Goal: Task Accomplishment & Management: Use online tool/utility

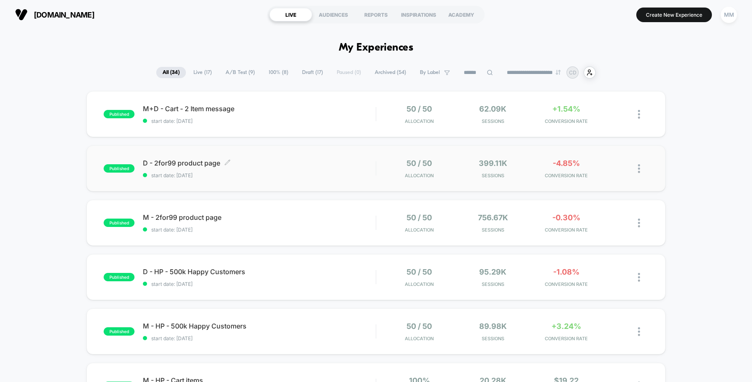
click at [298, 163] on span "D - 2for99 product page Click to edit experience details" at bounding box center [259, 163] width 233 height 8
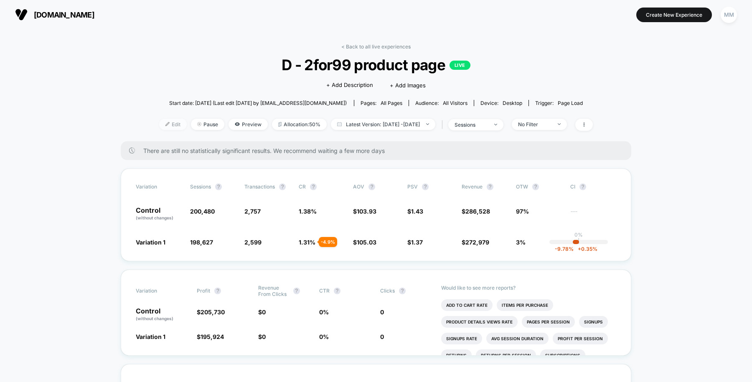
click at [159, 121] on span "Edit" at bounding box center [173, 124] width 28 height 11
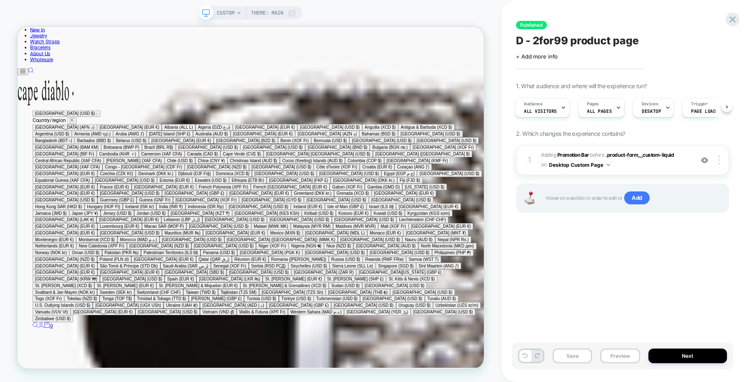
scroll to position [569, 0]
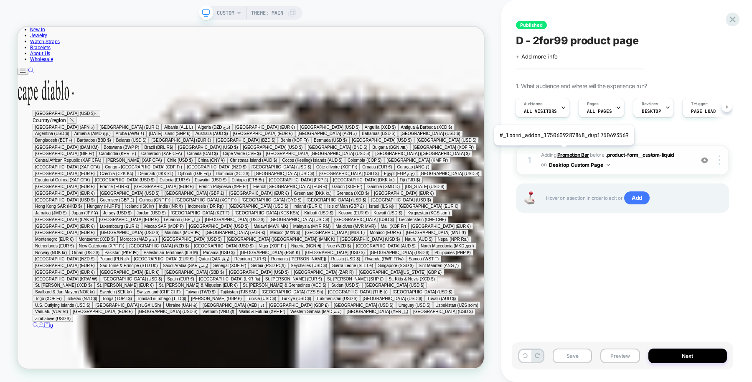
click at [562, 152] on b "Promotion Bar" at bounding box center [573, 155] width 32 height 6
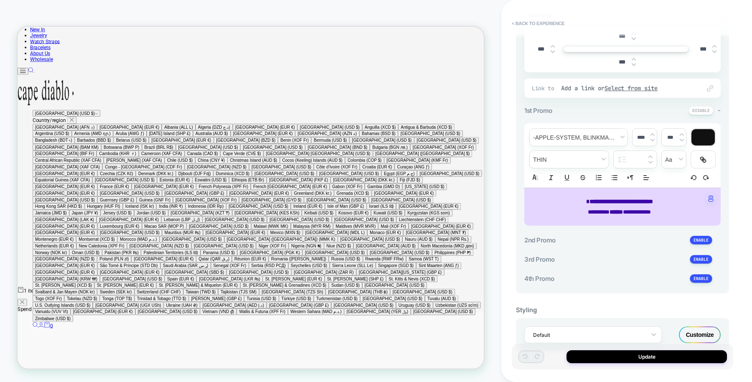
scroll to position [195, 0]
click at [673, 210] on p "**********" at bounding box center [619, 211] width 173 height 10
type input "****"
click at [536, 24] on button "< Back to experience" at bounding box center [538, 23] width 61 height 13
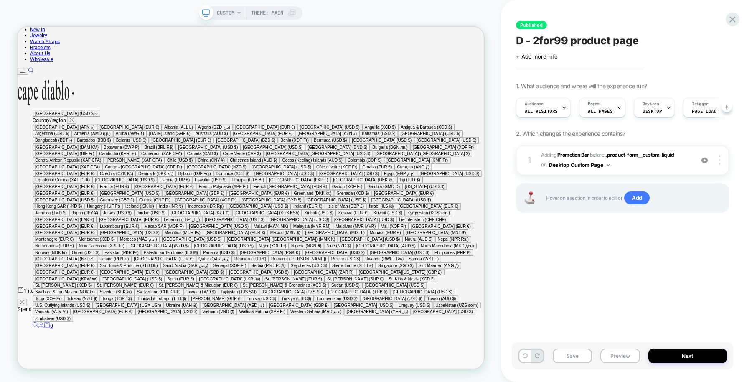
scroll to position [0, 0]
click at [606, 163] on button "Desktop Custom Page" at bounding box center [579, 165] width 61 height 10
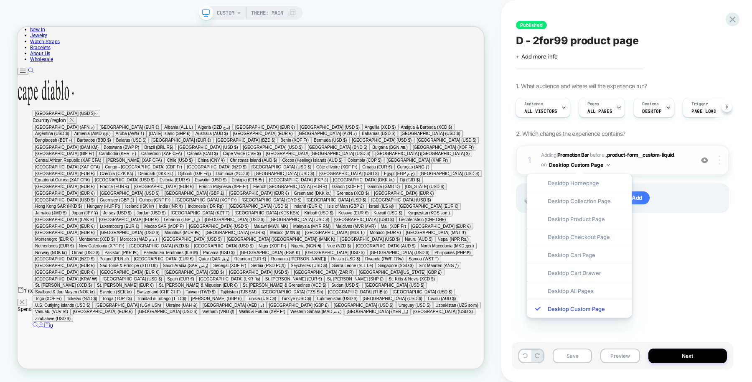
click at [721, 162] on div at bounding box center [721, 159] width 16 height 9
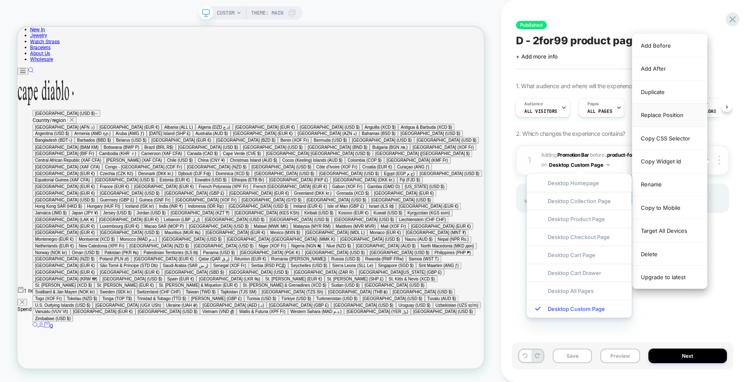
click at [678, 113] on div "Replace Position" at bounding box center [670, 115] width 74 height 23
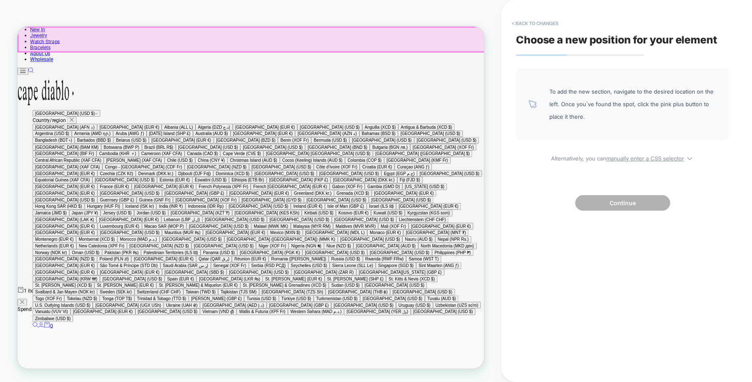
click at [617, 43] on div at bounding box center [329, 44] width 622 height 33
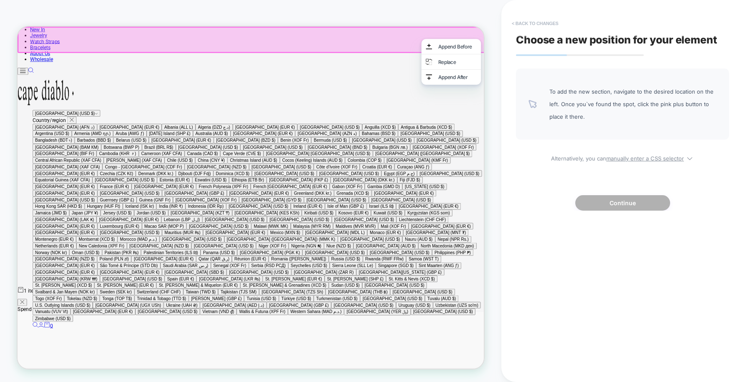
click at [524, 22] on button "< Back to changes" at bounding box center [535, 23] width 55 height 13
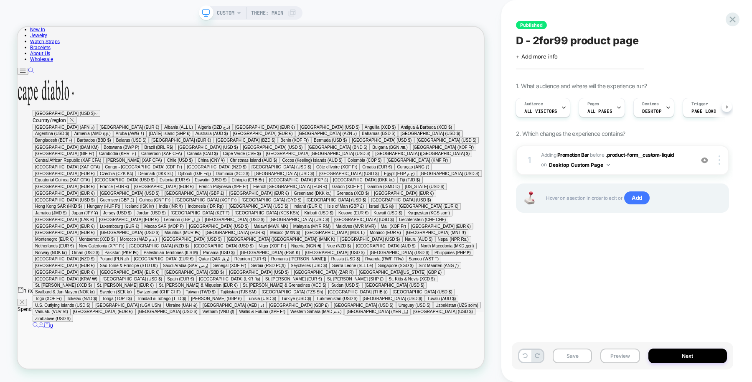
click at [721, 162] on div at bounding box center [721, 159] width 16 height 9
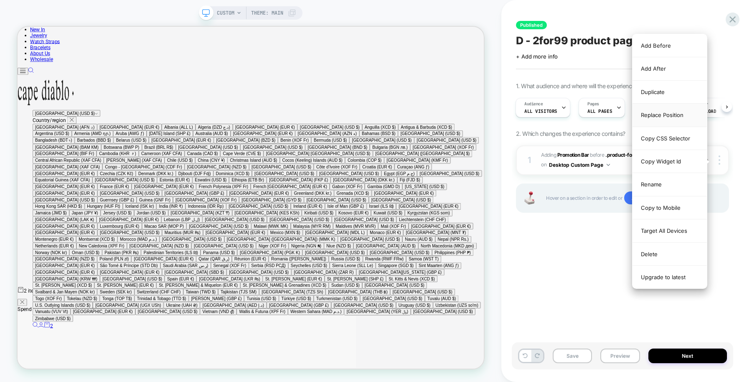
click at [672, 113] on div "Replace Position" at bounding box center [670, 115] width 74 height 23
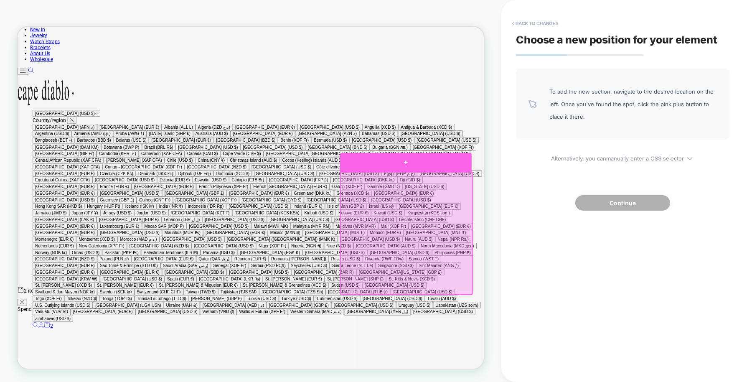
click at [553, 209] on div at bounding box center [536, 207] width 176 height 25
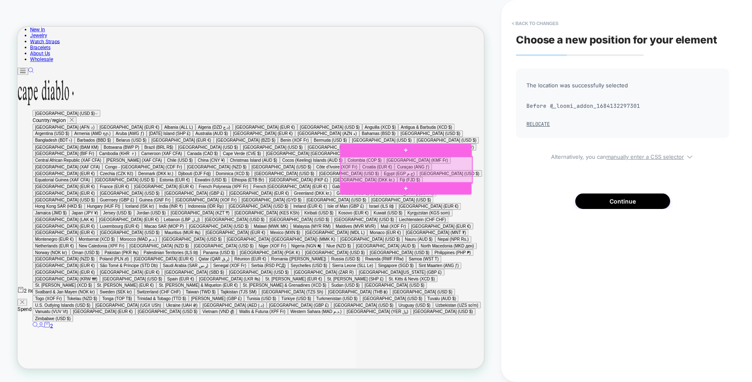
click at [569, 224] on div at bounding box center [536, 217] width 176 height 35
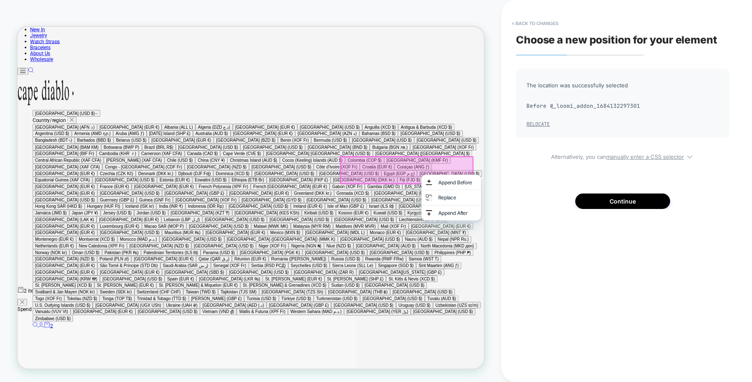
click at [538, 125] on button "Relocate" at bounding box center [538, 124] width 23 height 7
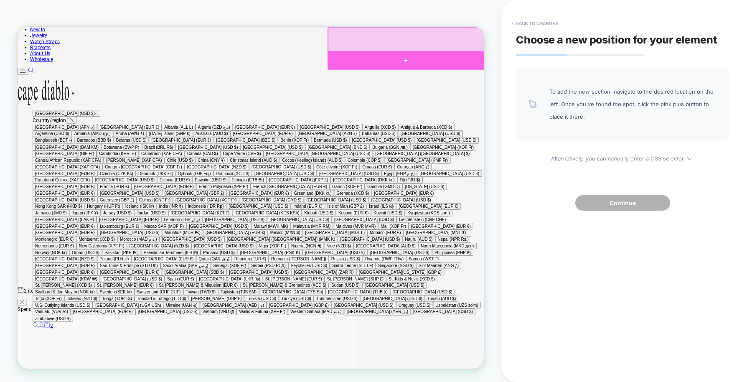
click at [598, 68] on div at bounding box center [535, 71] width 209 height 25
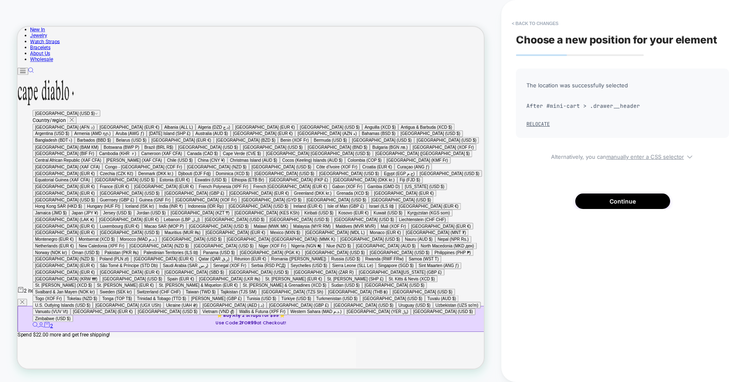
scroll to position [0, 0]
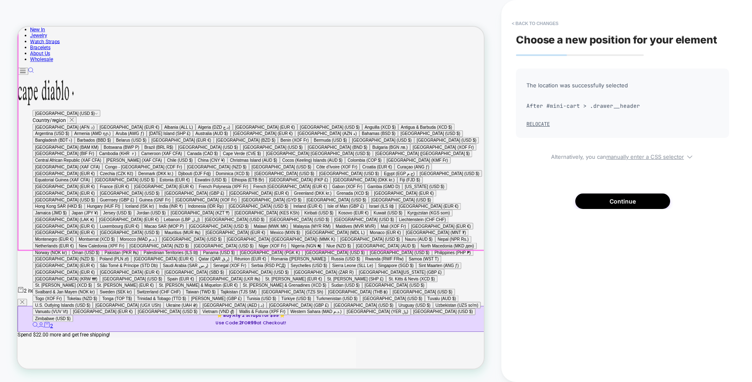
click at [618, 42] on div at bounding box center [329, 161] width 622 height 328
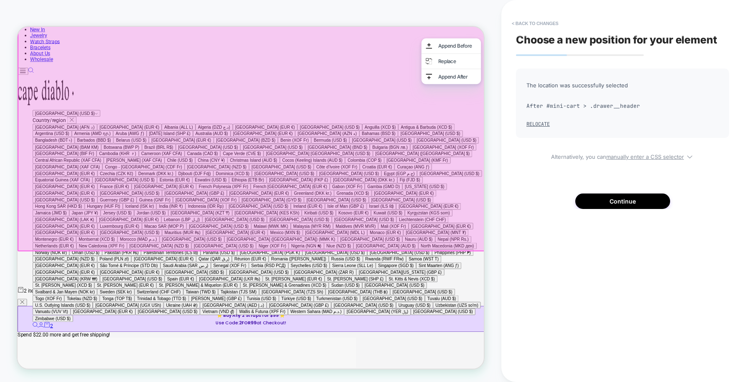
click at [416, 7] on div "CUSTOM Theme: MAIN" at bounding box center [250, 191] width 501 height 382
click at [618, 201] on button "Continue" at bounding box center [622, 200] width 95 height 15
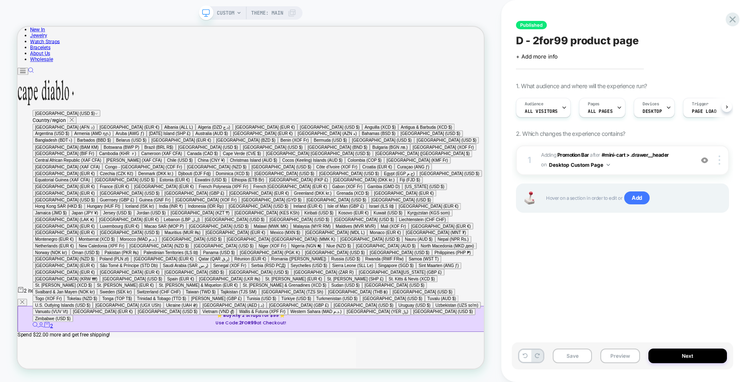
scroll to position [0, 0]
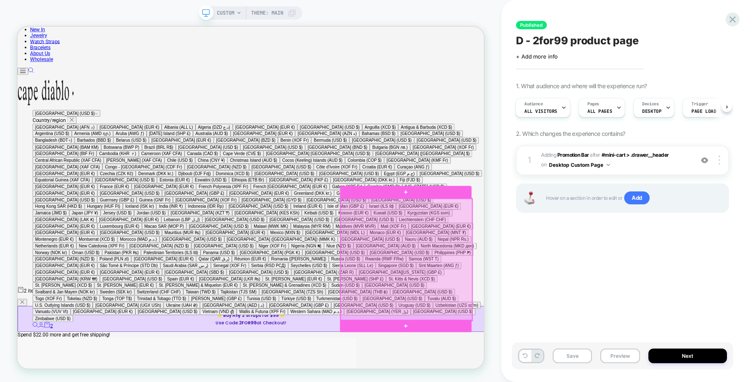
click at [607, 300] on div at bounding box center [536, 337] width 176 height 162
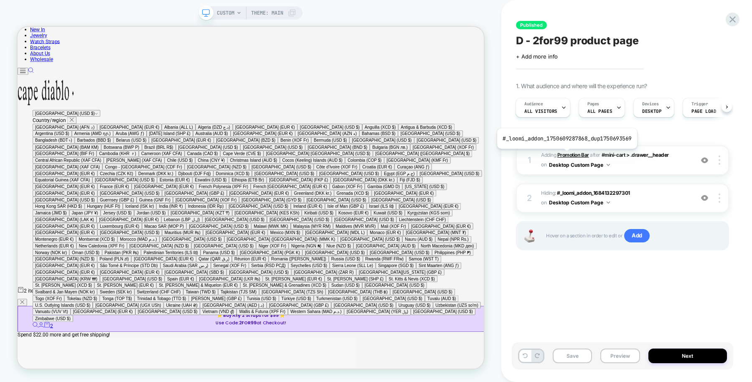
click at [565, 155] on b "Promotion Bar" at bounding box center [573, 155] width 32 height 6
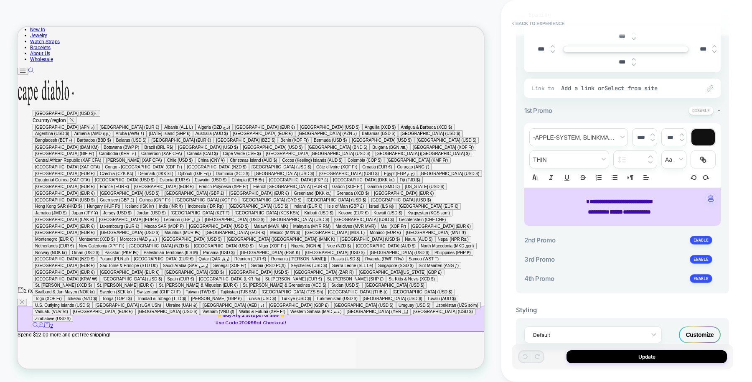
scroll to position [214, 0]
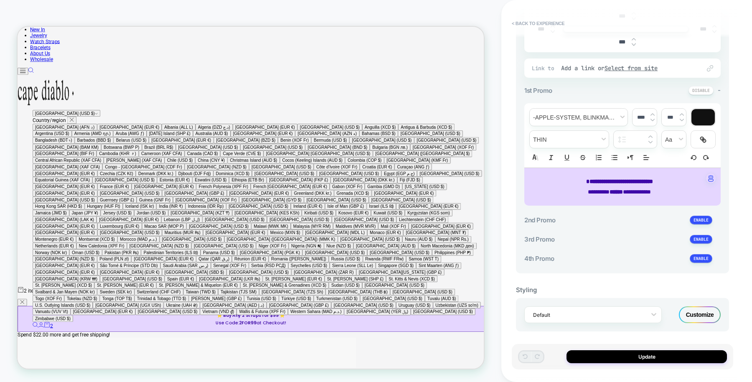
click at [666, 189] on p "**********" at bounding box center [619, 192] width 173 height 10
type input "****"
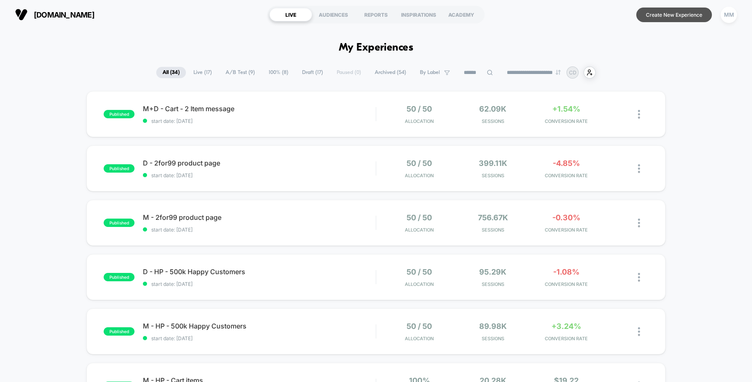
click at [663, 17] on button "Create New Experience" at bounding box center [674, 15] width 76 height 15
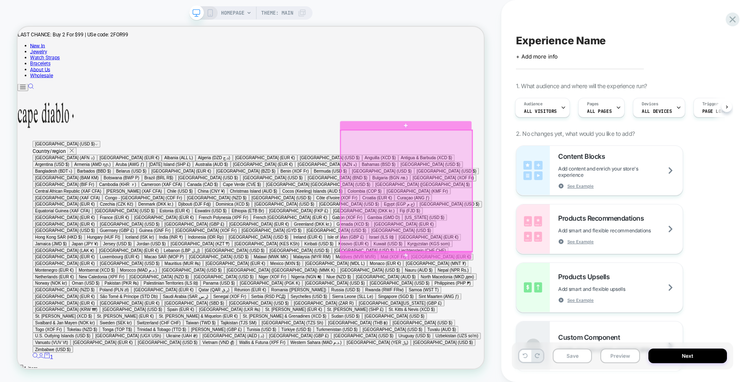
click at [590, 173] on div at bounding box center [536, 246] width 176 height 162
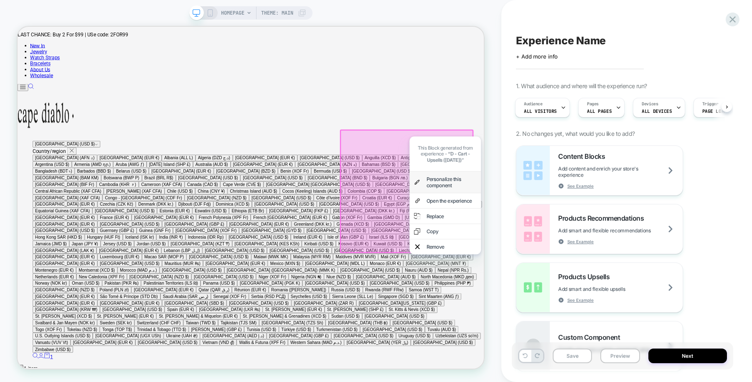
click at [588, 229] on div "Personalize this component" at bounding box center [596, 234] width 67 height 17
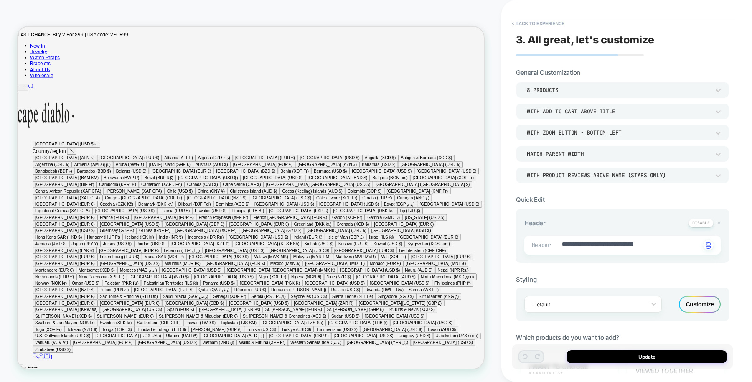
type textarea "*"
type textarea "**********"
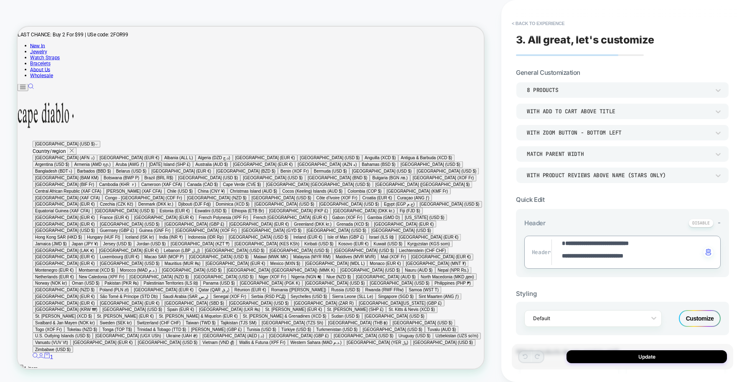
type textarea "*"
type textarea "**********"
click at [561, 259] on textarea "**********" at bounding box center [631, 251] width 140 height 25
type textarea "*"
type textarea "**********"
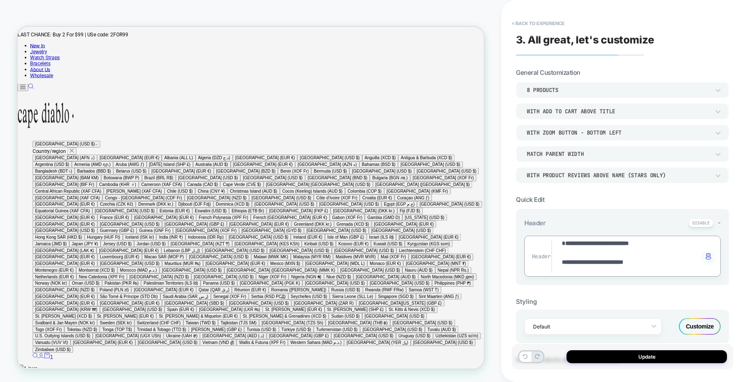
type textarea "*"
type textarea "**********"
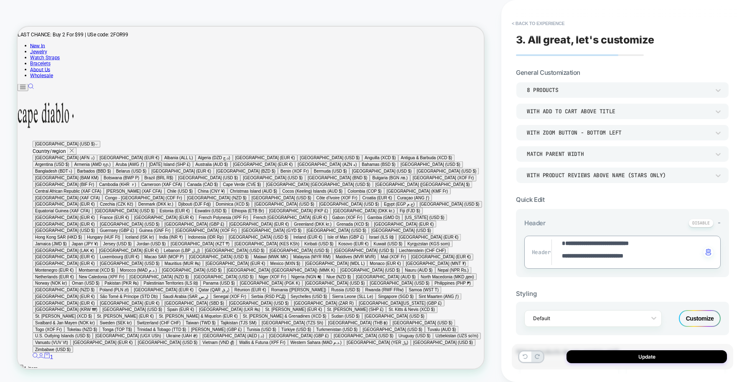
type textarea "*"
type textarea "**********"
type textarea "*"
type textarea "**********"
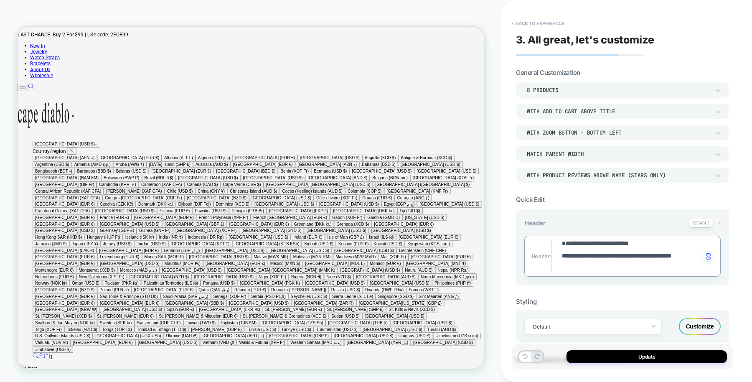
type textarea "*"
type textarea "**********"
type textarea "*"
type textarea "**********"
type textarea "*"
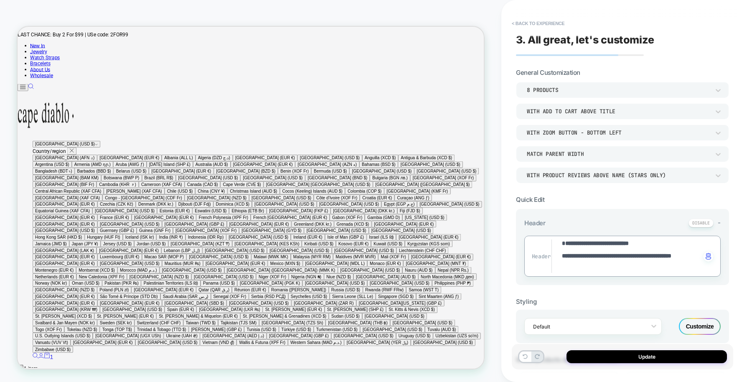
type textarea "**********"
type textarea "*"
type textarea "**********"
type textarea "*"
type textarea "**********"
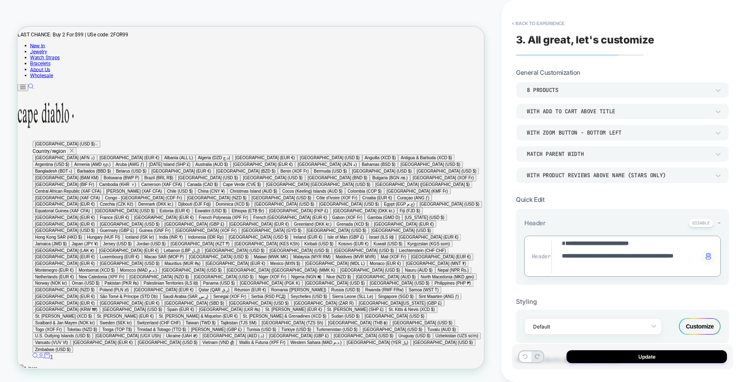
type textarea "*"
type textarea "**********"
type textarea "*"
type textarea "**********"
type textarea "*"
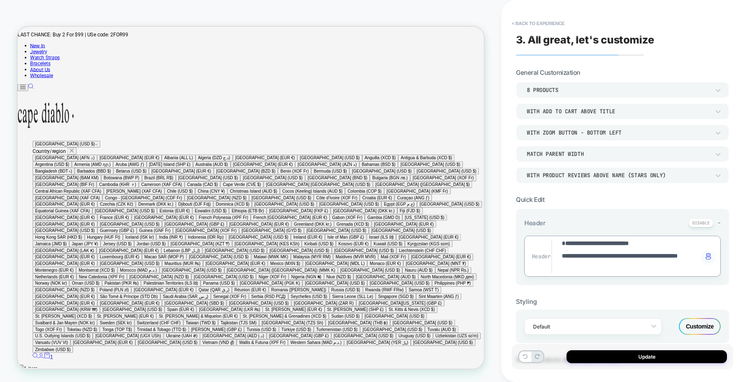
type textarea "**********"
type textarea "*"
type textarea "**********"
type textarea "*"
type textarea "**********"
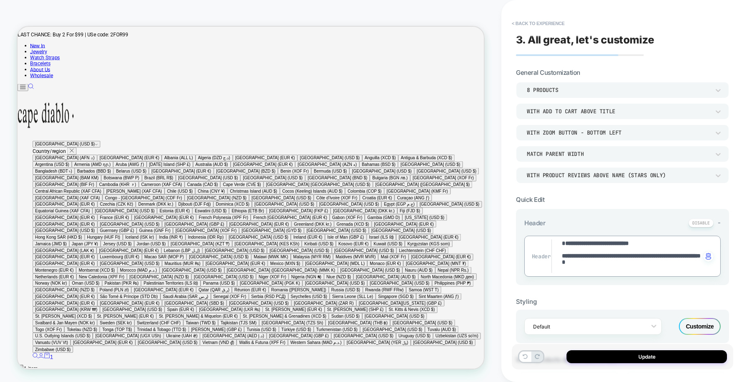
type textarea "*"
type textarea "**********"
type textarea "*"
type textarea "**********"
type textarea "*"
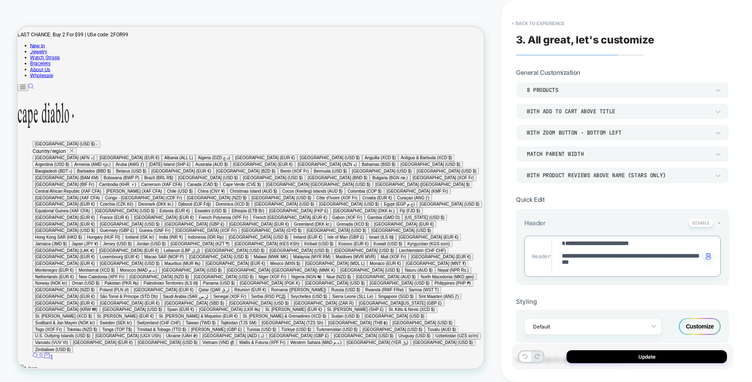
type textarea "**********"
type textarea "*"
type textarea "**********"
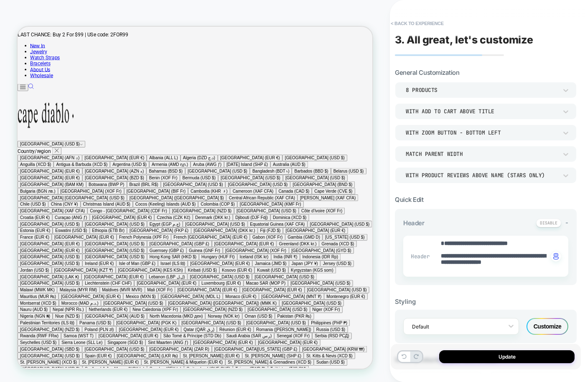
click at [542, 123] on div "8 Products With add to cart above title With Zoom Button - Bottom Left Match Pa…" at bounding box center [486, 132] width 182 height 101
type textarea "*"
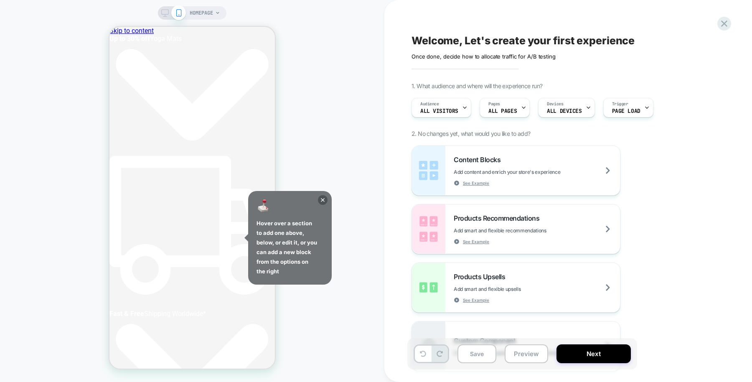
scroll to position [0, 267]
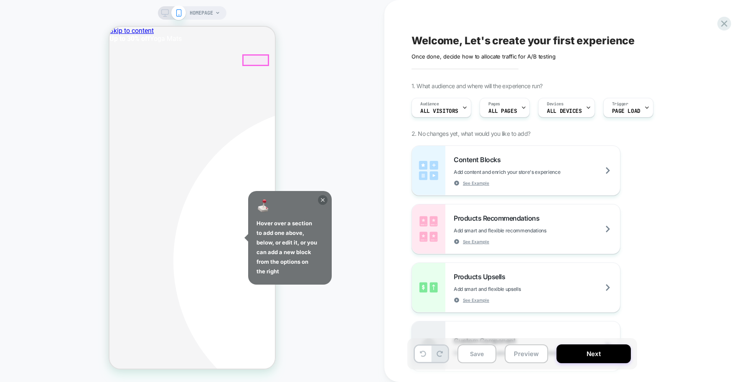
click at [321, 201] on icon at bounding box center [323, 200] width 10 height 10
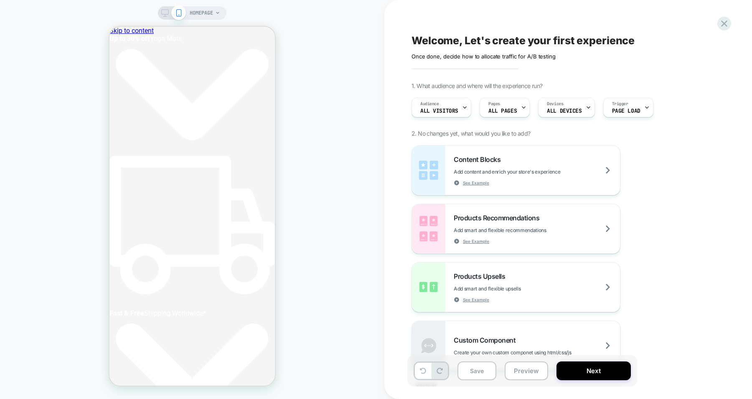
scroll to position [0, 0]
click at [518, 104] on div "Pages ALL PAGES" at bounding box center [502, 107] width 45 height 19
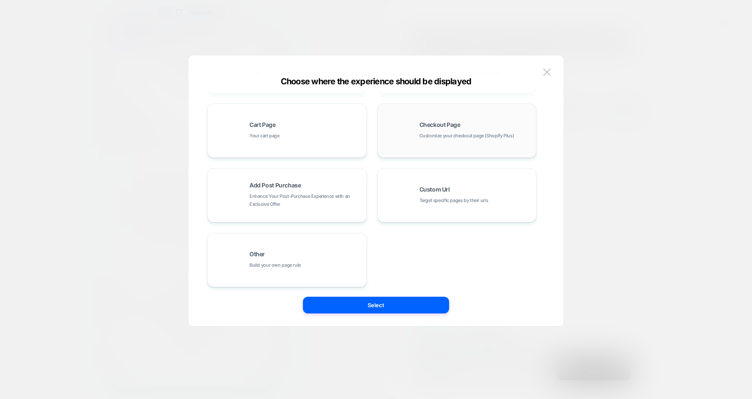
scroll to position [0, 295]
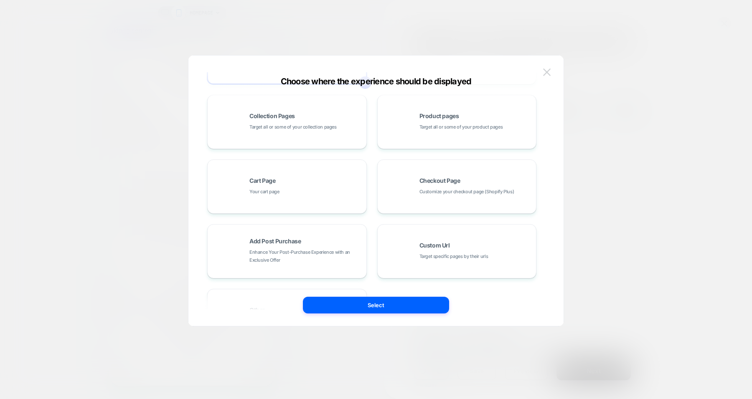
click at [544, 68] on button at bounding box center [547, 72] width 13 height 13
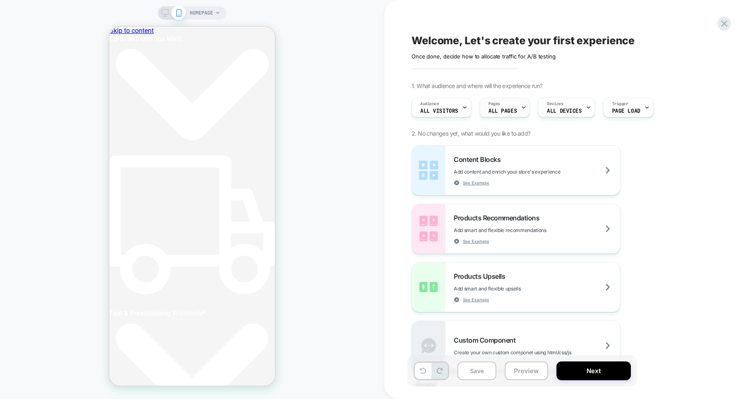
click at [509, 113] on span "ALL PAGES" at bounding box center [502, 111] width 28 height 6
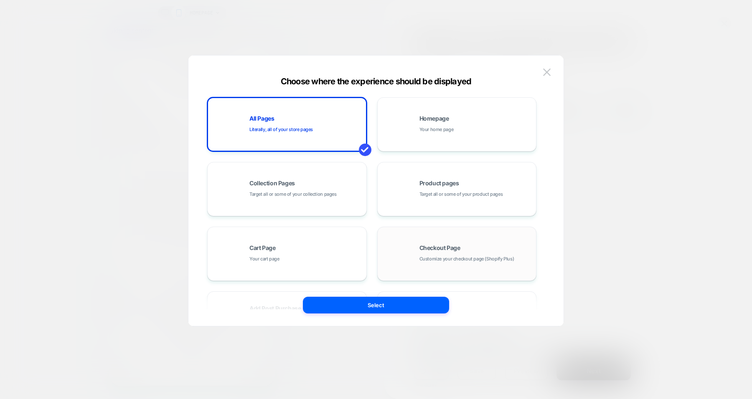
click at [427, 252] on div "Checkout Page Customize your checkout page (Shopify Plus)" at bounding box center [476, 254] width 113 height 18
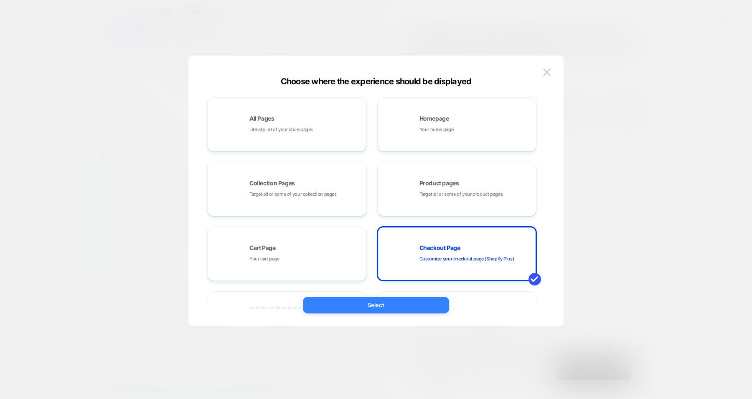
click at [384, 304] on button "Select" at bounding box center [376, 305] width 146 height 17
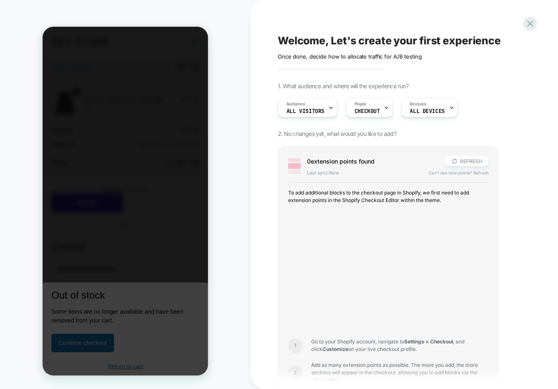
click at [473, 160] on button "REFRESH" at bounding box center [466, 161] width 43 height 10
click at [455, 161] on icon at bounding box center [455, 161] width 6 height 6
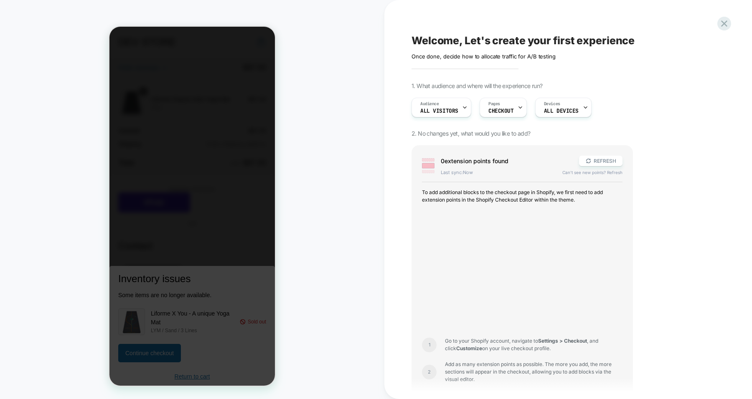
click at [238, 142] on div at bounding box center [191, 206] width 165 height 359
click at [725, 26] on icon at bounding box center [724, 23] width 11 height 11
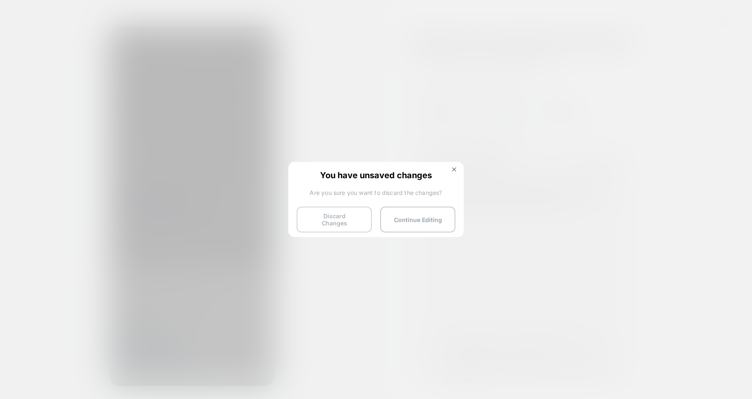
click at [351, 216] on button "Discard Changes" at bounding box center [334, 220] width 75 height 26
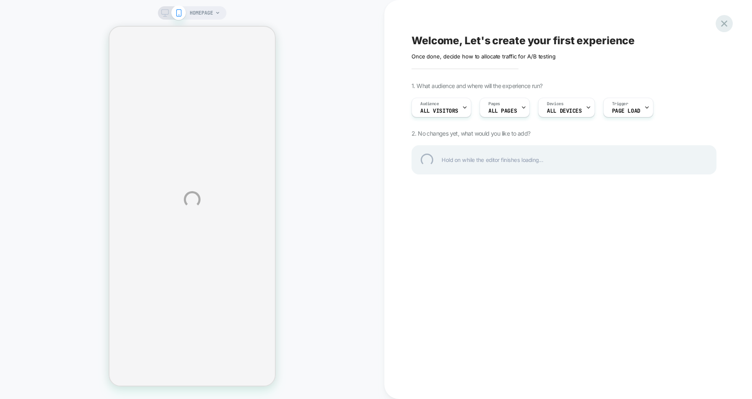
click at [729, 25] on div at bounding box center [724, 23] width 17 height 17
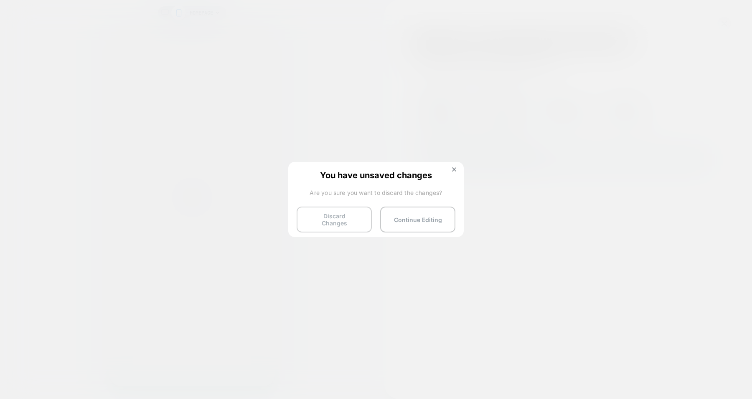
click at [334, 224] on button "Discard Changes" at bounding box center [334, 220] width 75 height 26
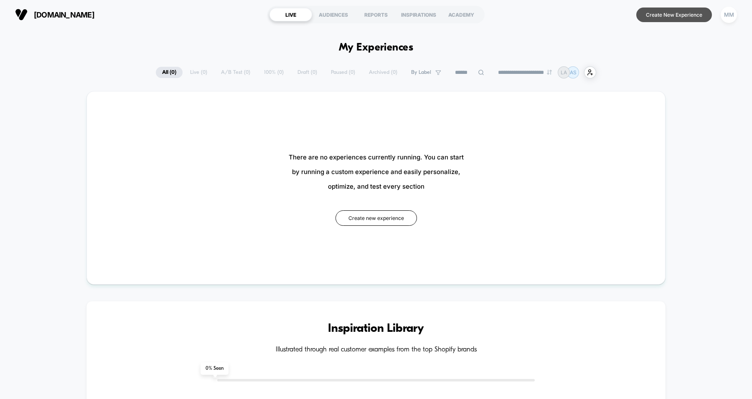
click at [659, 11] on button "Create New Experience" at bounding box center [674, 15] width 76 height 15
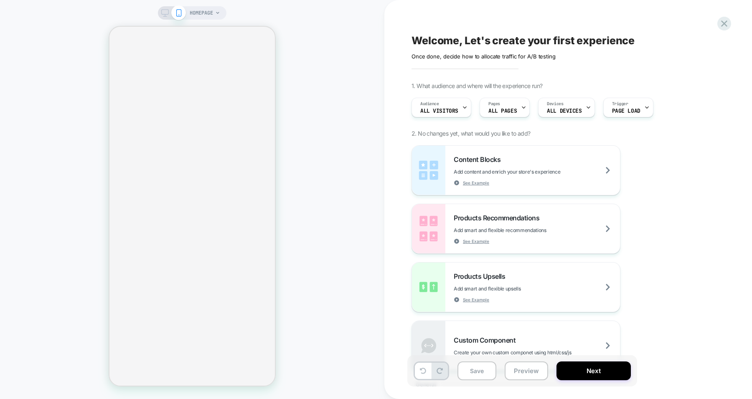
click at [496, 108] on span "ALL PAGES" at bounding box center [502, 111] width 28 height 6
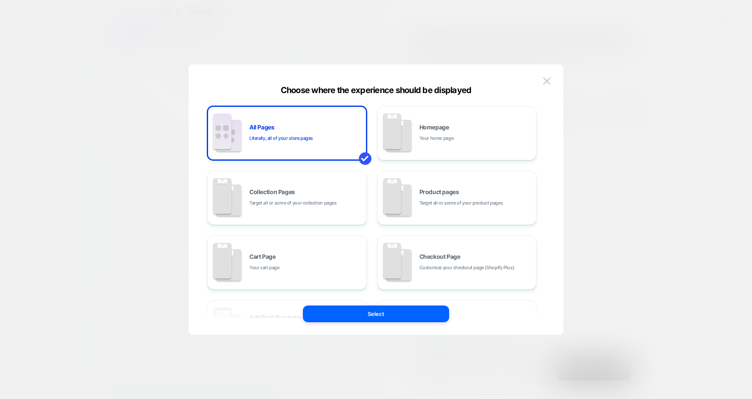
scroll to position [0, 5]
click at [313, 133] on div "All Pages Literally, all of your store pages" at bounding box center [305, 134] width 113 height 18
click at [544, 82] on img at bounding box center [547, 80] width 8 height 7
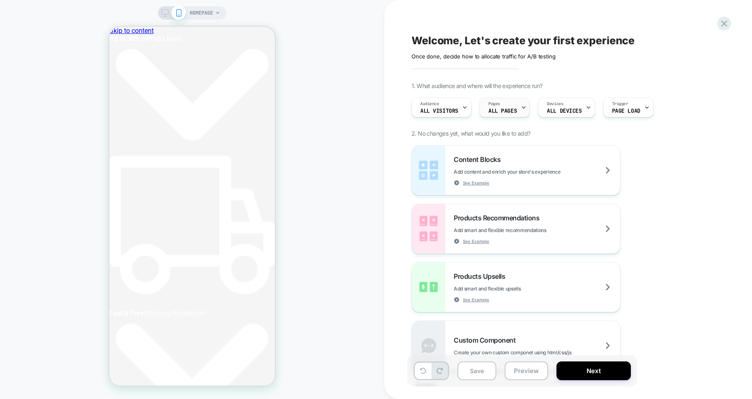
click at [508, 114] on span "ALL PAGES" at bounding box center [502, 111] width 28 height 6
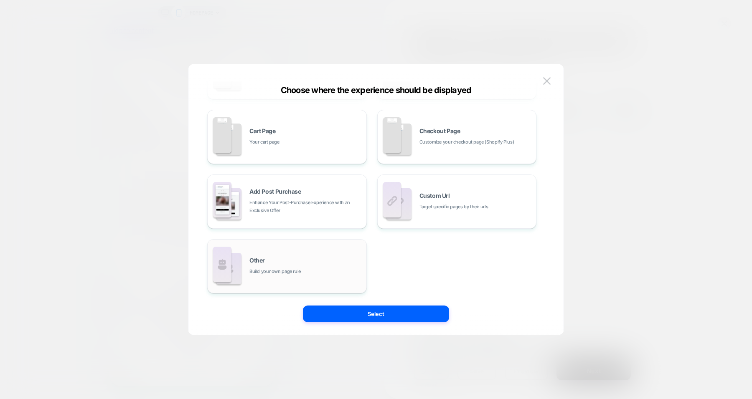
click at [312, 258] on div "Other Build your own page rule" at bounding box center [305, 267] width 113 height 18
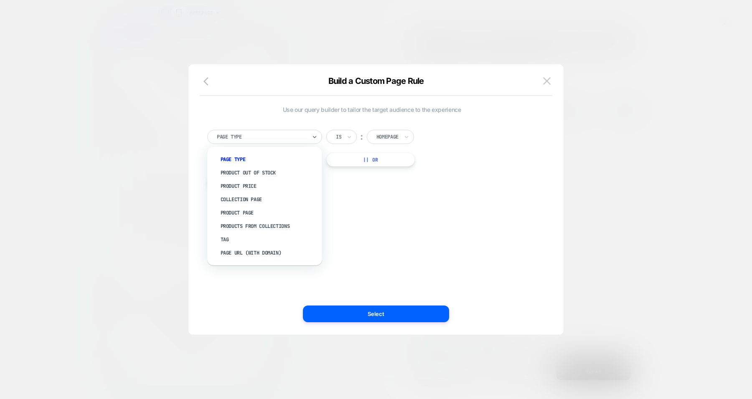
click at [255, 130] on div "Page Type" at bounding box center [264, 137] width 115 height 14
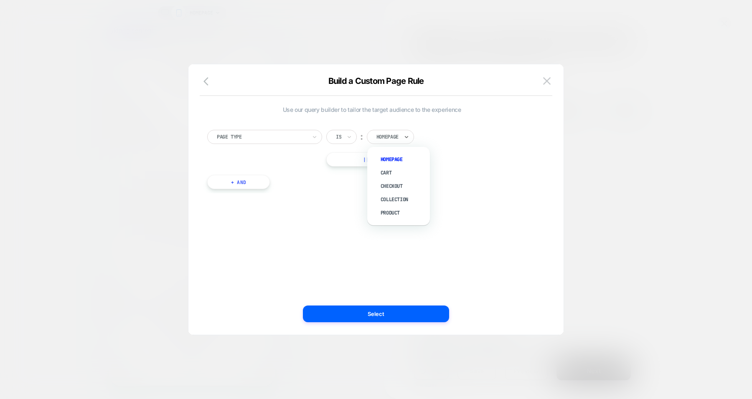
click at [389, 143] on div "Homepage" at bounding box center [390, 137] width 47 height 14
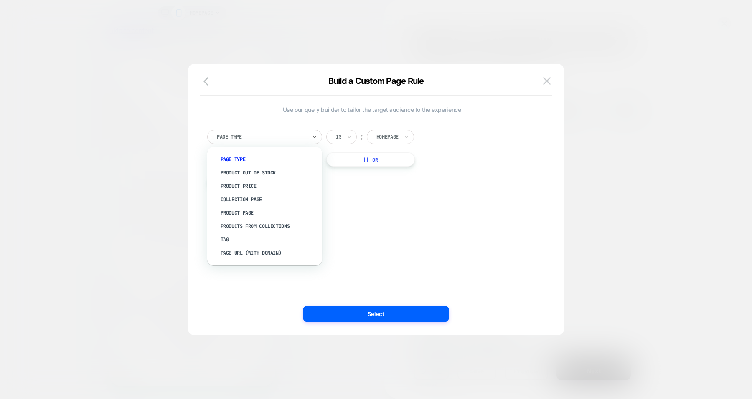
click at [277, 133] on div at bounding box center [262, 137] width 90 height 8
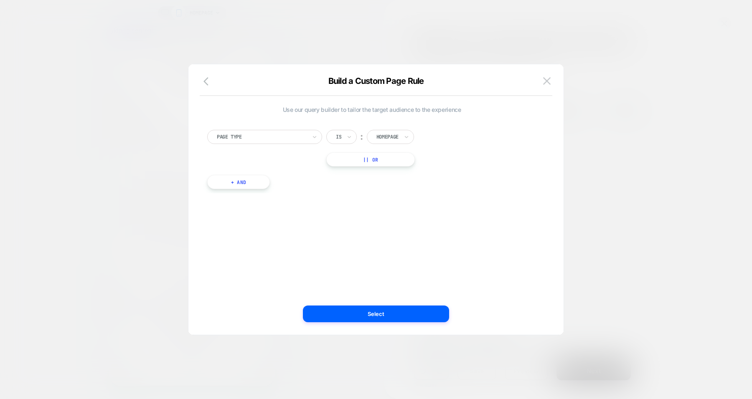
click at [244, 100] on div "Use our query builder to tailor the target audience to the experience Page Type…" at bounding box center [372, 199] width 350 height 237
click at [202, 81] on button "button" at bounding box center [208, 82] width 15 height 12
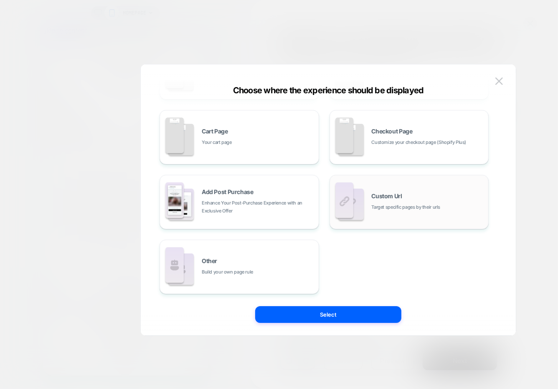
scroll to position [0, 0]
click at [425, 148] on div "Checkout Page Customize your checkout page (Shopify Plus)" at bounding box center [409, 137] width 150 height 46
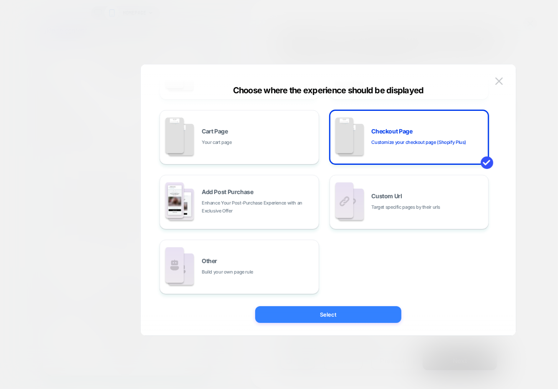
click at [370, 315] on button "Select" at bounding box center [328, 314] width 146 height 17
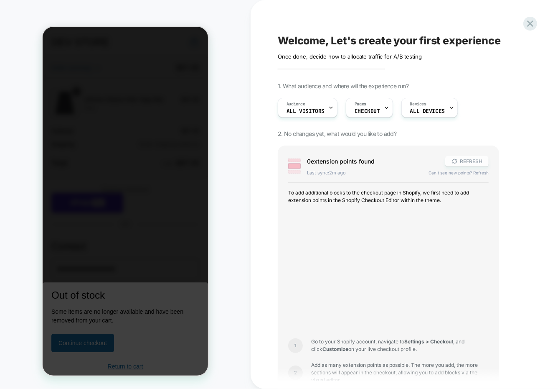
click at [458, 162] on button "REFRESH" at bounding box center [466, 161] width 43 height 10
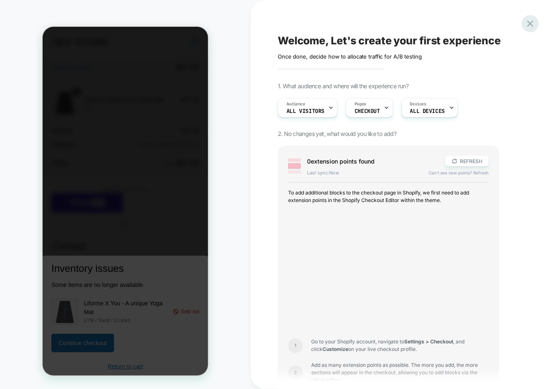
click at [530, 25] on icon at bounding box center [530, 23] width 11 height 11
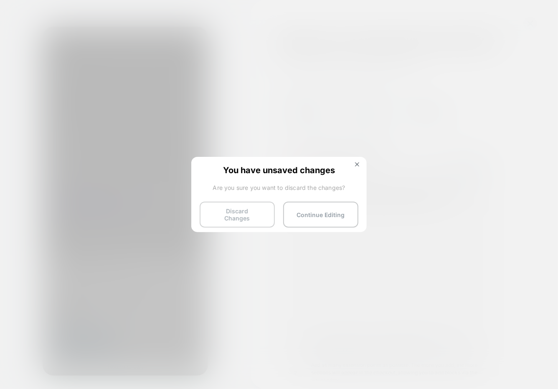
click at [247, 211] on button "Discard Changes" at bounding box center [237, 214] width 75 height 26
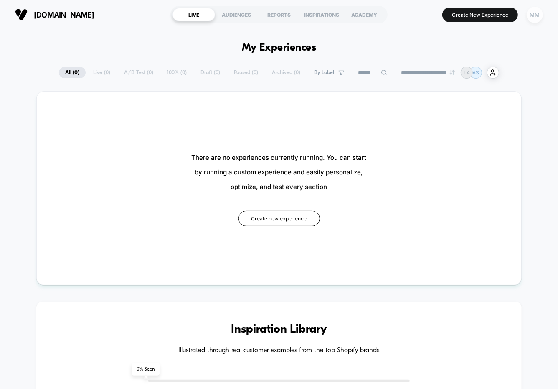
click at [535, 12] on div "MM" at bounding box center [535, 15] width 16 height 16
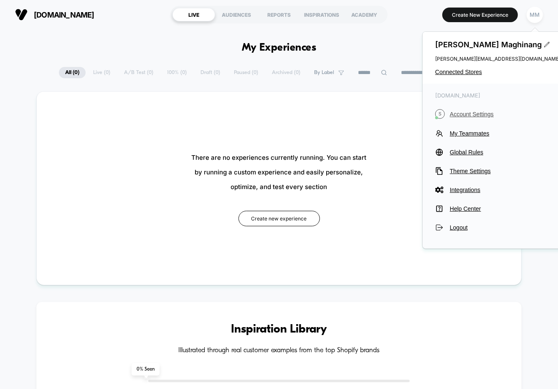
click at [467, 115] on span "Account Settings" at bounding box center [505, 114] width 111 height 7
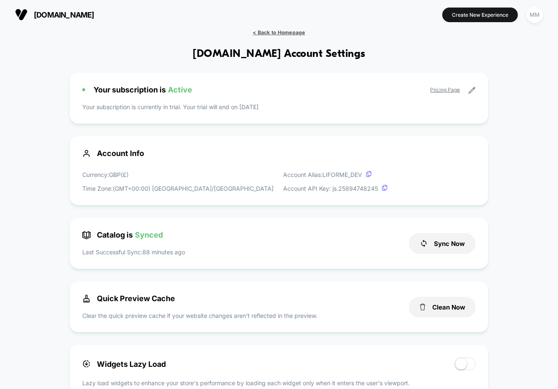
click at [269, 34] on span "< Back to Homepage" at bounding box center [279, 32] width 52 height 6
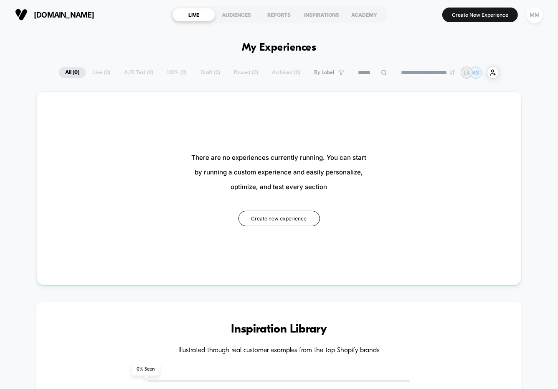
drag, startPoint x: 55, startPoint y: 11, endPoint x: 42, endPoint y: 17, distance: 14.0
click at [42, 17] on span "spoorg.com" at bounding box center [64, 14] width 61 height 9
drag, startPoint x: 93, startPoint y: 17, endPoint x: 33, endPoint y: 17, distance: 59.3
click at [33, 17] on section "spoorg.com" at bounding box center [89, 14] width 152 height 21
copy span "spoorg.com"
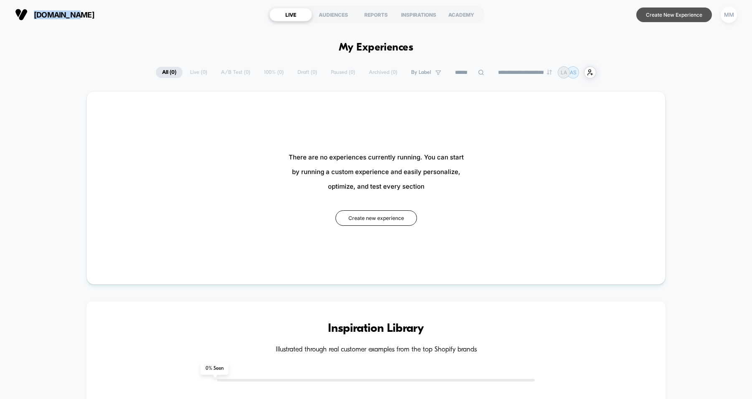
click at [651, 17] on button "Create New Experience" at bounding box center [674, 15] width 76 height 15
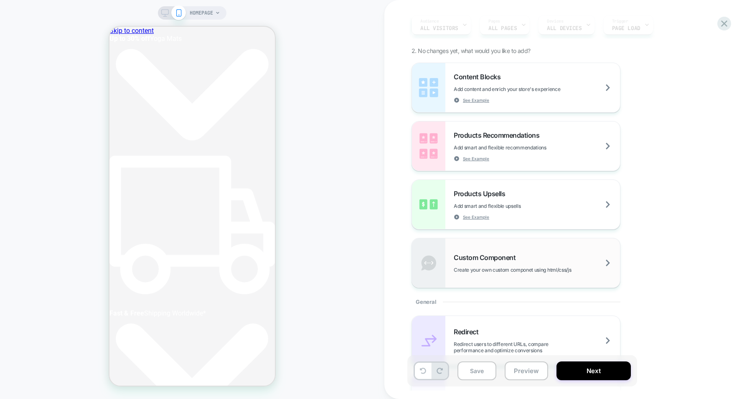
scroll to position [0, 398]
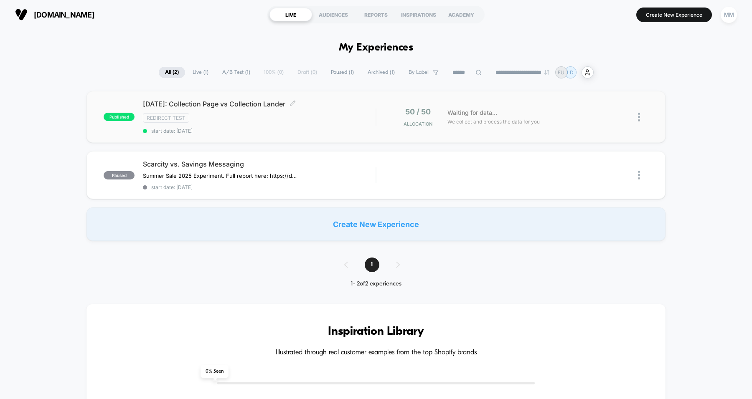
click at [290, 119] on div "Redirect Test" at bounding box center [259, 118] width 233 height 10
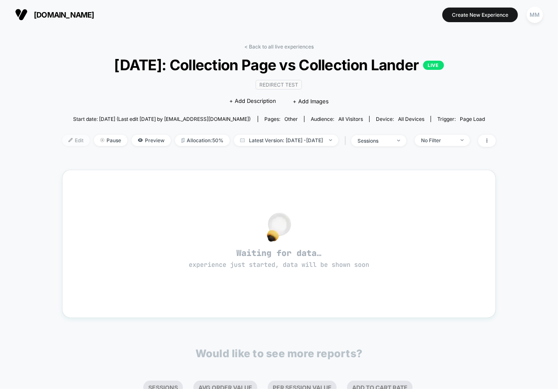
click at [62, 144] on span "Edit" at bounding box center [76, 140] width 28 height 11
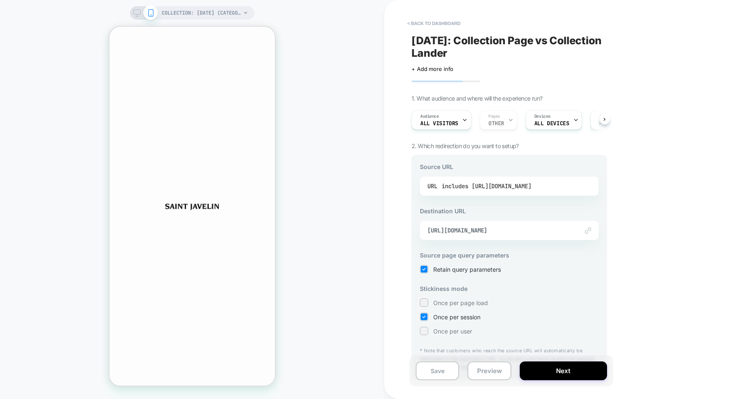
click at [522, 184] on div "includes https://www.saintjavelin.com/collections/independence-day" at bounding box center [487, 186] width 90 height 13
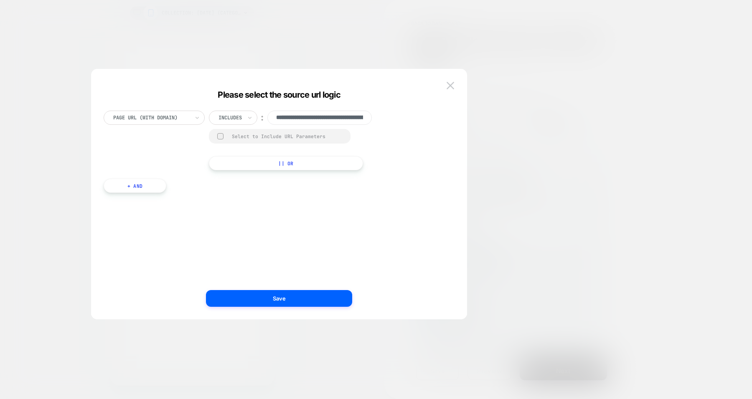
click at [552, 61] on div at bounding box center [376, 199] width 752 height 399
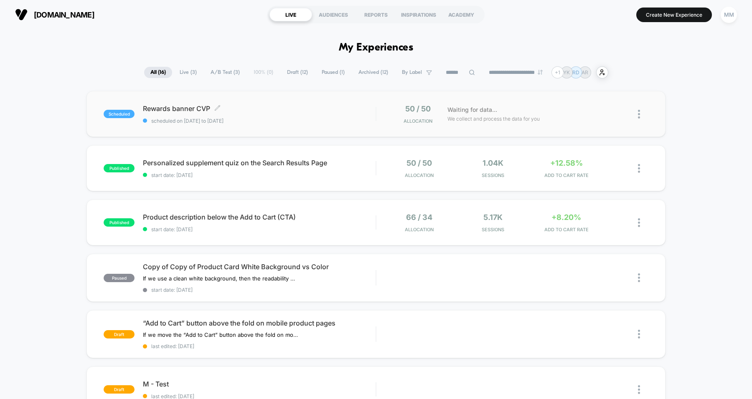
click at [341, 109] on span "Rewards banner CVP Click to edit experience details" at bounding box center [259, 108] width 233 height 8
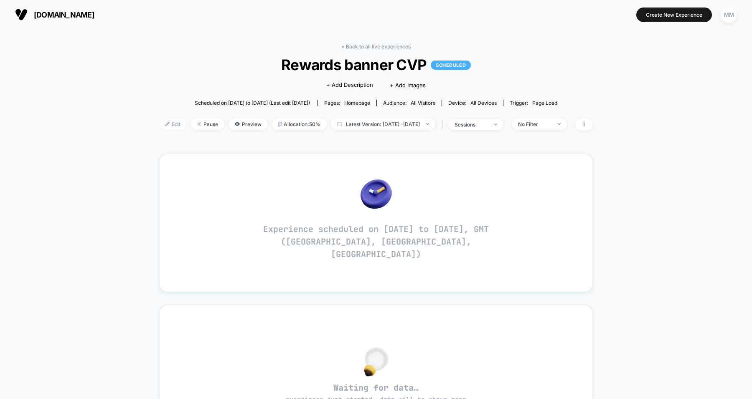
click at [159, 125] on span "Edit" at bounding box center [173, 124] width 28 height 11
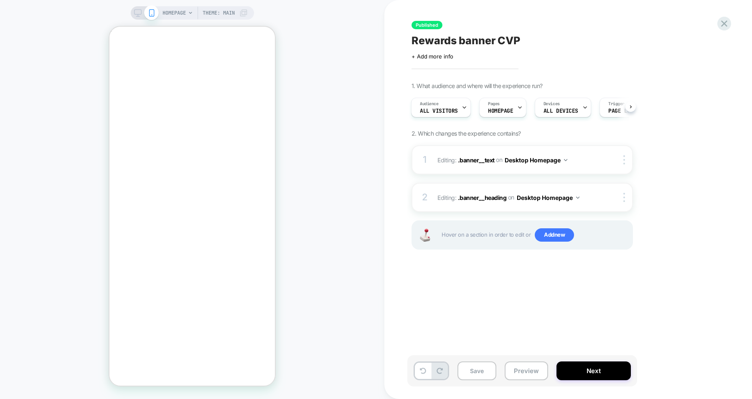
click at [313, 107] on div "HOMEPAGE Theme: MAIN" at bounding box center [192, 199] width 384 height 383
click at [316, 109] on div "HOMEPAGE Theme: MAIN" at bounding box center [192, 199] width 384 height 383
click at [135, 13] on icon at bounding box center [138, 13] width 8 height 8
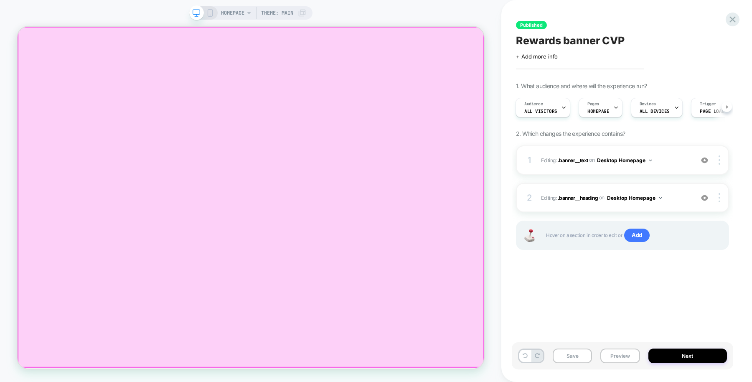
click at [398, 228] on div at bounding box center [328, 254] width 621 height 453
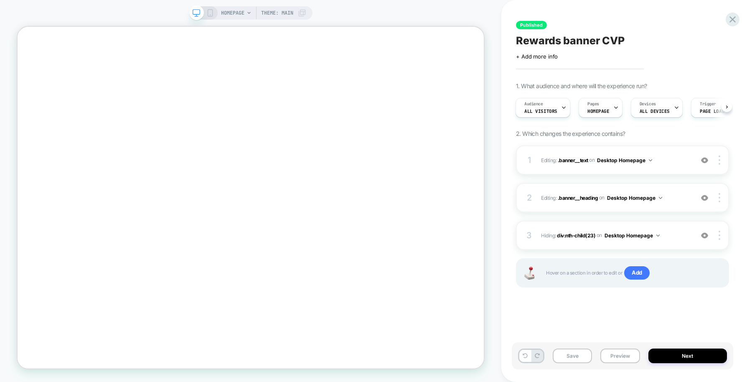
click at [722, 164] on div at bounding box center [721, 159] width 16 height 9
click at [745, 142] on div "Published Rewards banner CVP Click to edit experience details + Add more info 1…" at bounding box center [626, 191] width 251 height 382
click at [494, 24] on div "HOMEPAGE Theme: MAIN" at bounding box center [250, 190] width 501 height 365
click at [384, 12] on div "HOMEPAGE Theme: MAIN" at bounding box center [250, 190] width 501 height 365
